Goal: Find specific page/section: Find specific page/section

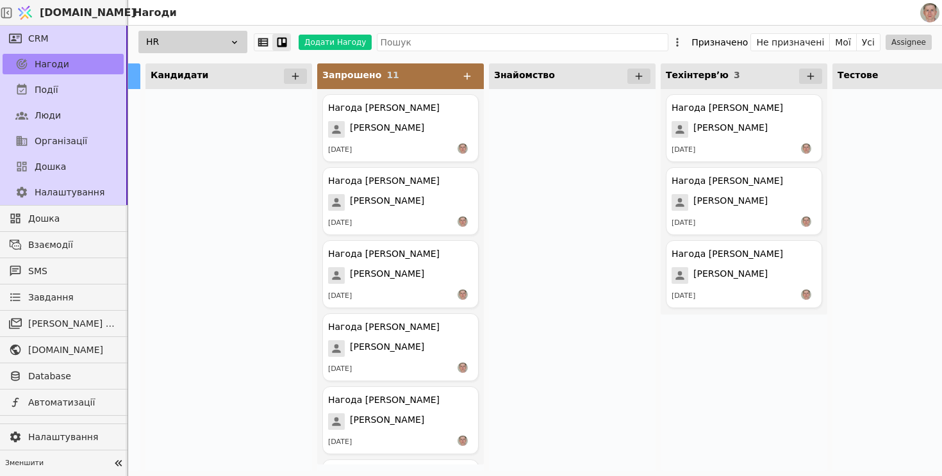
scroll to position [0, 169]
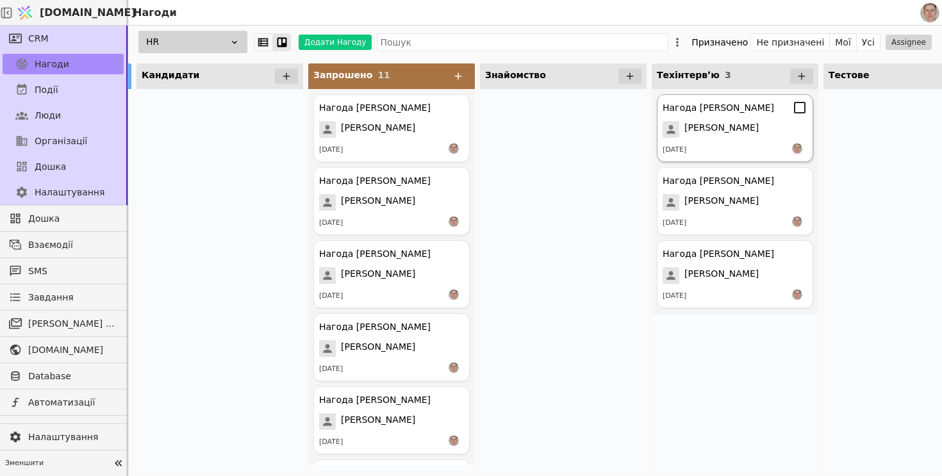
click at [727, 134] on span "[PERSON_NAME]" at bounding box center [721, 129] width 74 height 17
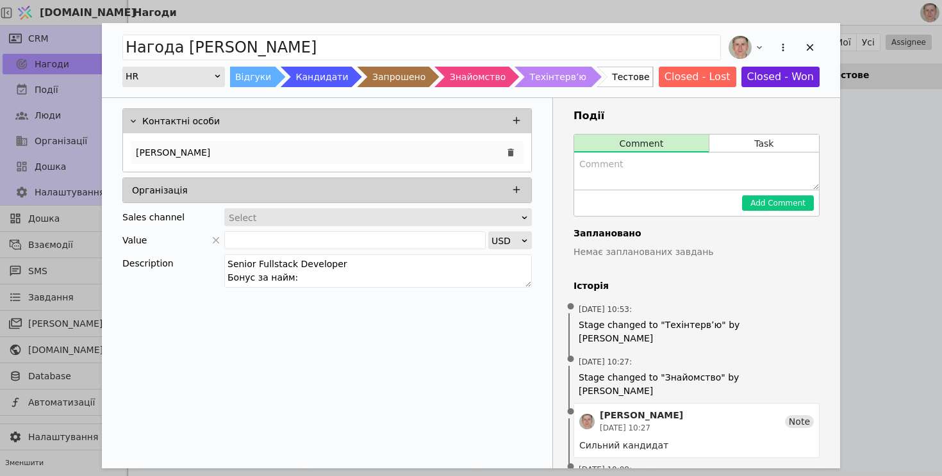
click at [373, 149] on div "[PERSON_NAME]" at bounding box center [327, 152] width 393 height 23
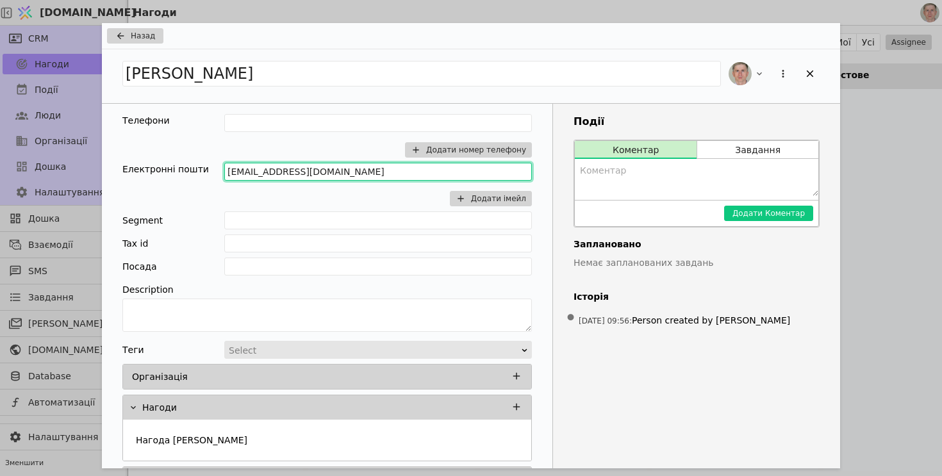
click at [319, 172] on input "[EMAIL_ADDRESS][DOMAIN_NAME]" at bounding box center [378, 172] width 308 height 18
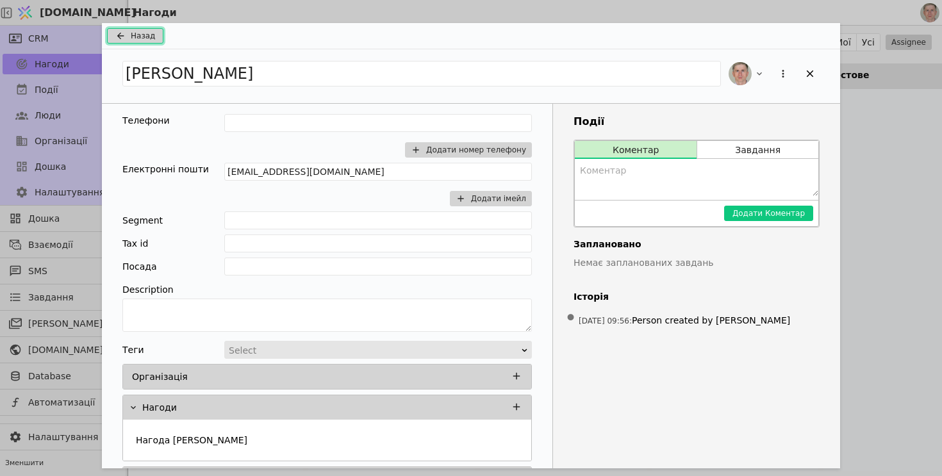
click at [129, 37] on button "Назад" at bounding box center [135, 35] width 56 height 15
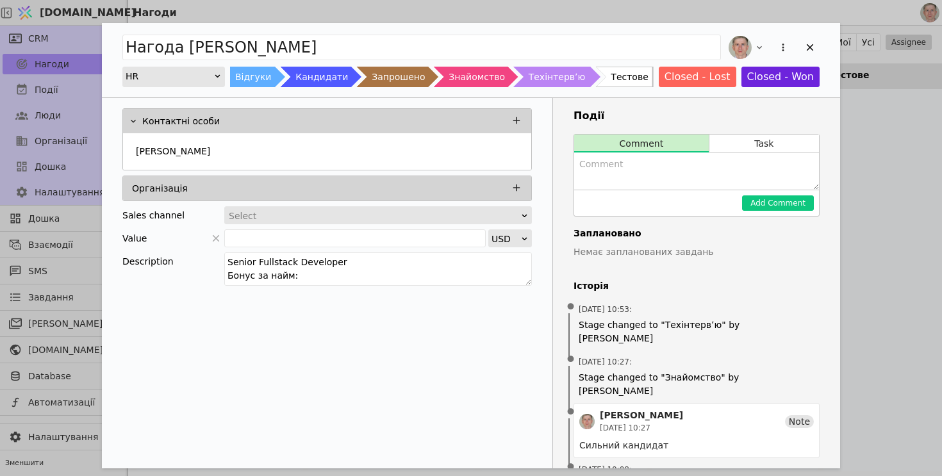
click at [622, 74] on div "Тестове" at bounding box center [629, 77] width 37 height 21
click at [882, 221] on div "Нагода [PERSON_NAME] HR Відгуки Кандидати Запрошено Знайомство Техінтервʼю Тест…" at bounding box center [471, 238] width 942 height 476
